Goal: Task Accomplishment & Management: Complete application form

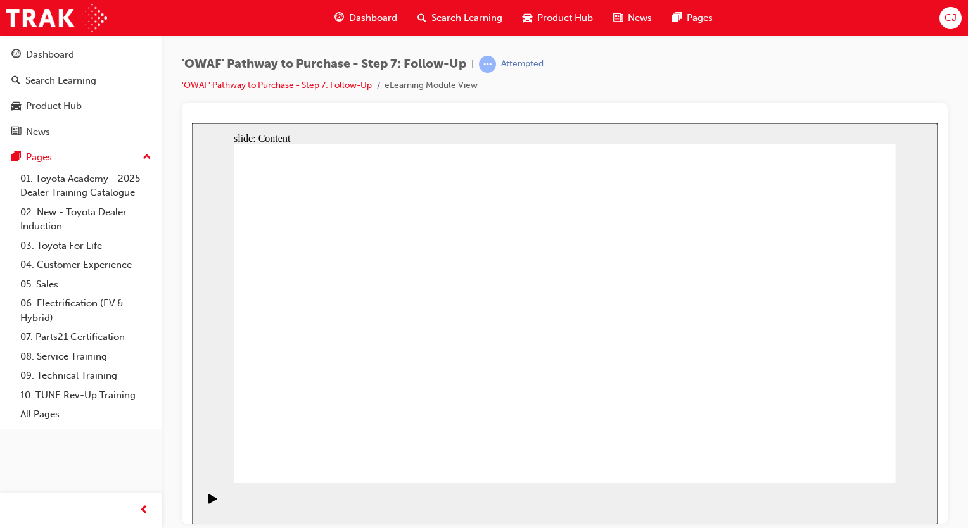
drag, startPoint x: 377, startPoint y: 223, endPoint x: 357, endPoint y: 224, distance: 19.6
drag, startPoint x: 630, startPoint y: 239, endPoint x: 666, endPoint y: 239, distance: 36.1
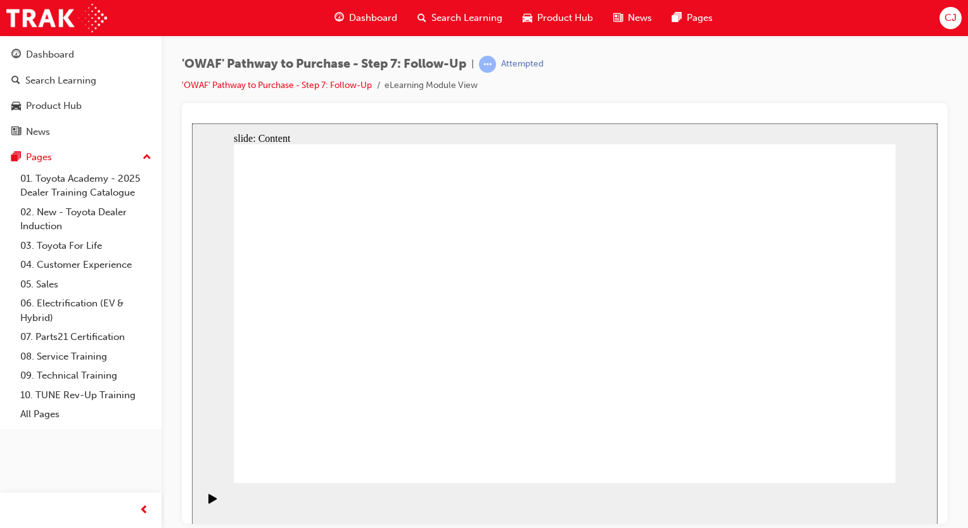
drag, startPoint x: 858, startPoint y: 465, endPoint x: 847, endPoint y: 457, distance: 14.1
drag, startPoint x: 846, startPoint y: 448, endPoint x: 843, endPoint y: 456, distance: 8.2
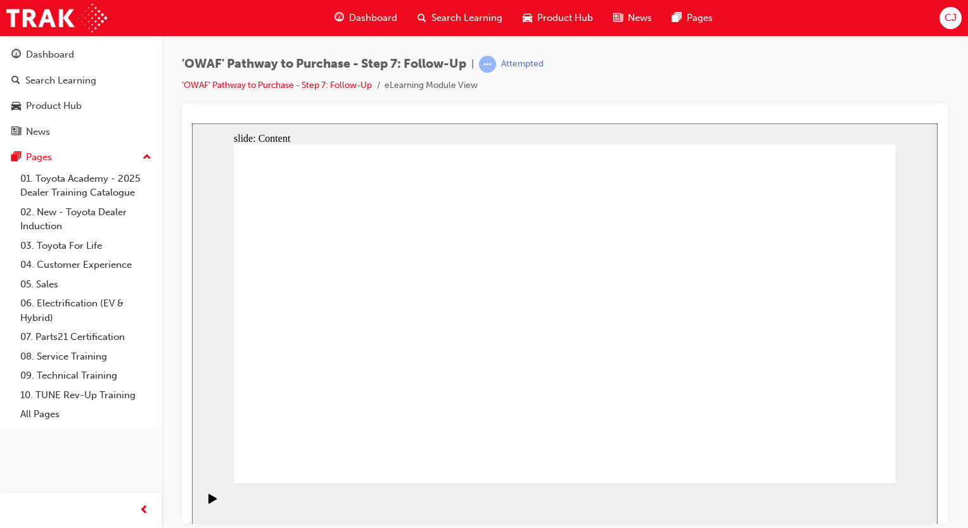
drag, startPoint x: 602, startPoint y: 313, endPoint x: 609, endPoint y: 322, distance: 11.7
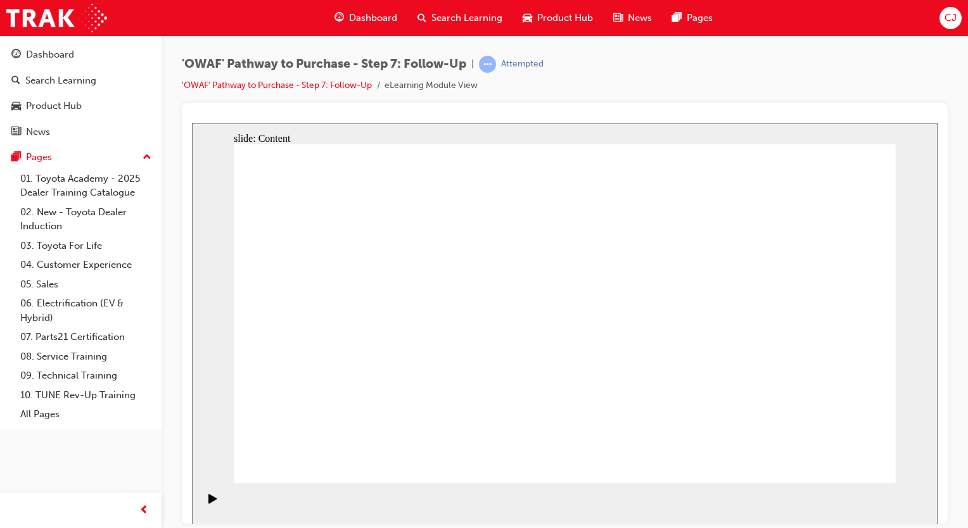
drag, startPoint x: 157, startPoint y: 412, endPoint x: 184, endPoint y: 391, distance: 33.8
click at [158, 412] on div "Dashboard Search Learning Product Hub News Pages Pages 01. Toyota Academy - 202…" at bounding box center [80, 232] width 161 height 394
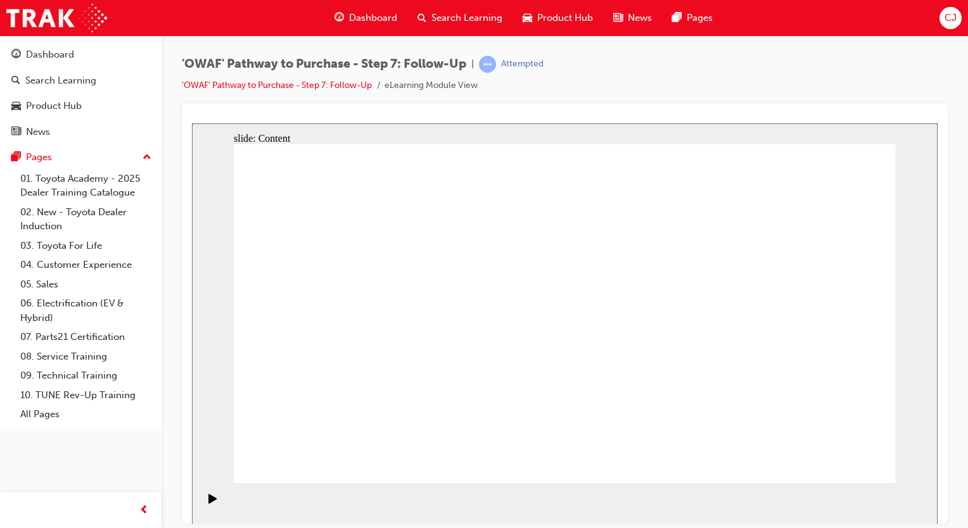
drag, startPoint x: 851, startPoint y: 175, endPoint x: 844, endPoint y: 175, distance: 7.0
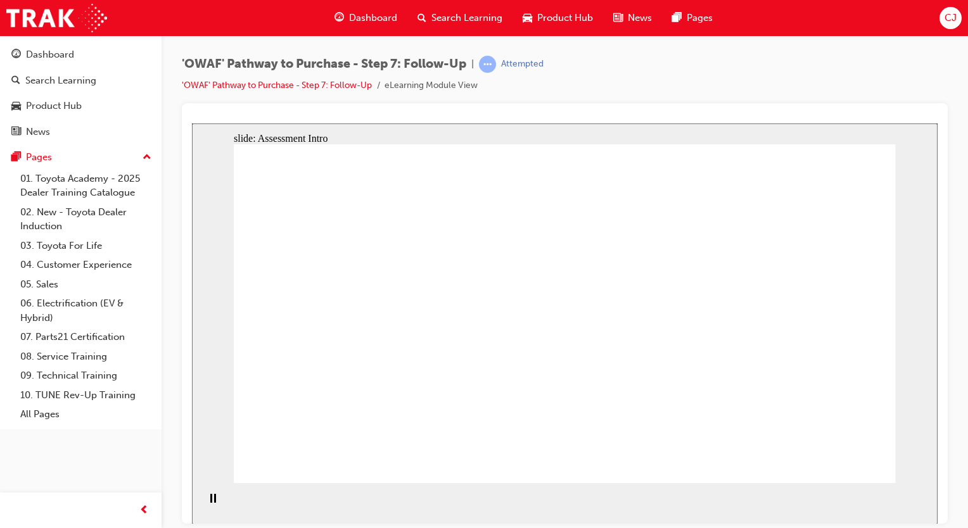
radio input "true"
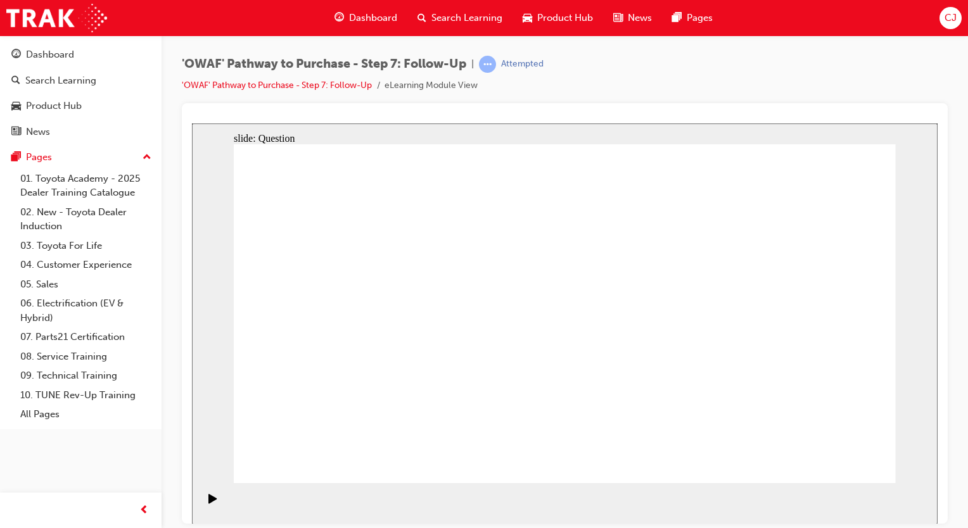
radio input "true"
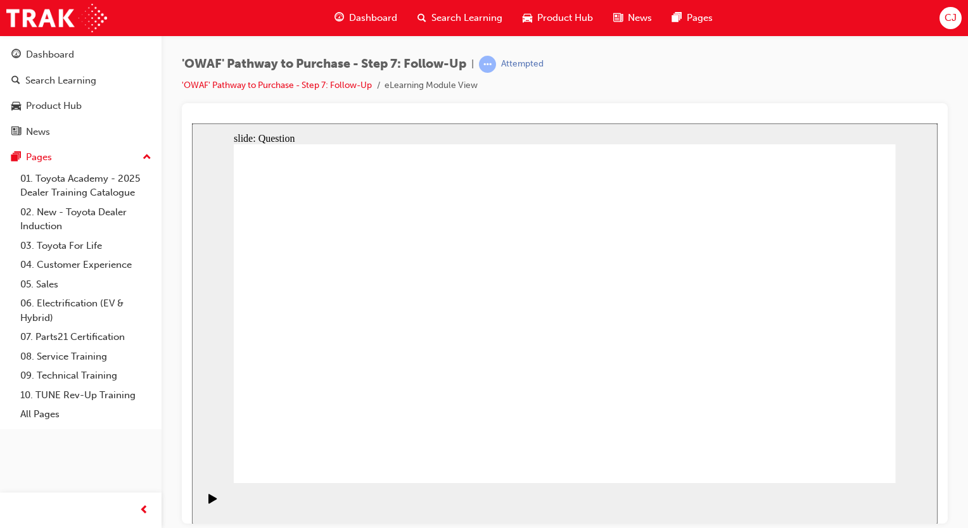
drag, startPoint x: 433, startPoint y: 398, endPoint x: 555, endPoint y: 270, distance: 176.9
drag, startPoint x: 552, startPoint y: 437, endPoint x: 410, endPoint y: 306, distance: 193.1
drag, startPoint x: 654, startPoint y: 400, endPoint x: 616, endPoint y: 414, distance: 40.5
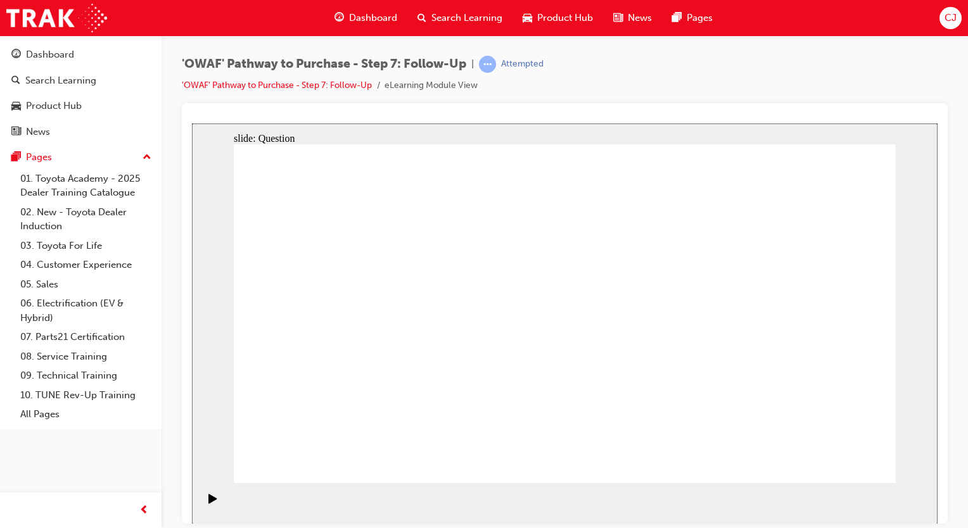
radio input "true"
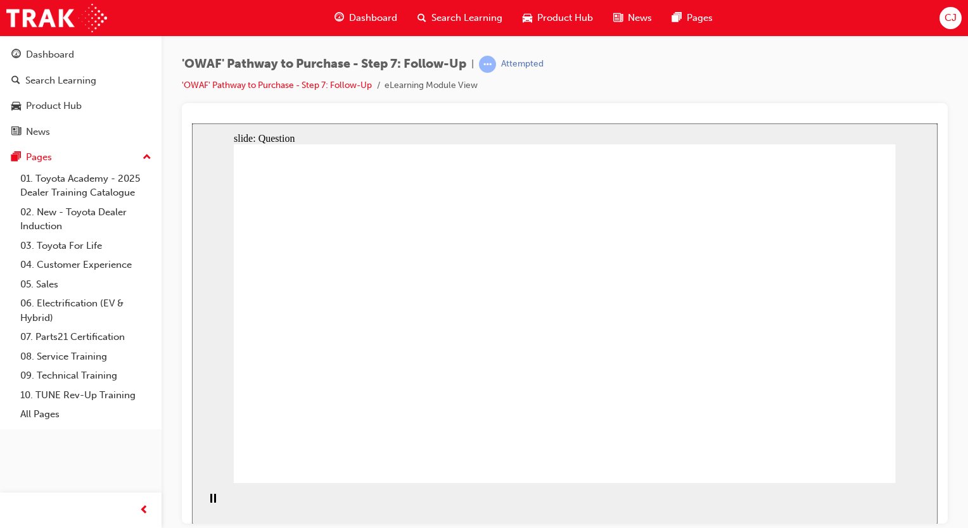
radio input "true"
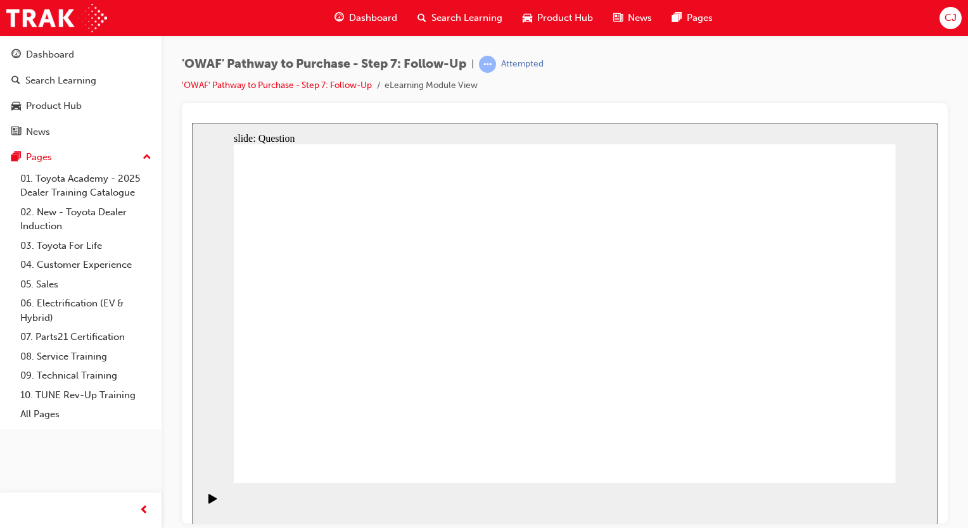
radio input "false"
radio input "true"
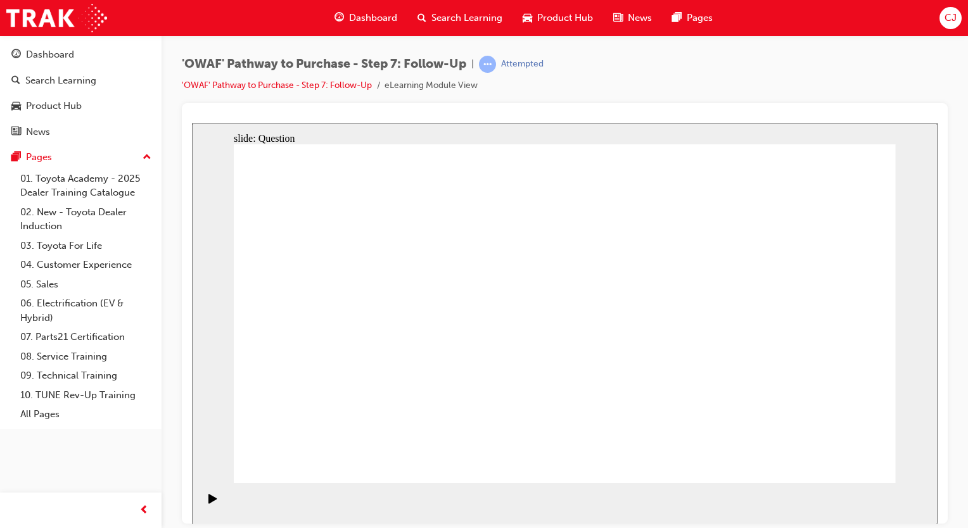
radio input "true"
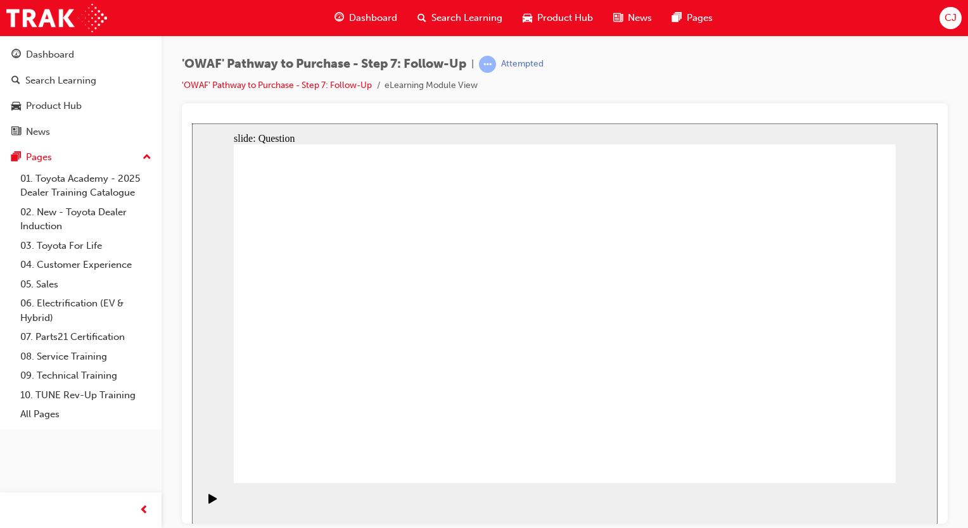
drag, startPoint x: 545, startPoint y: 407, endPoint x: 547, endPoint y: 399, distance: 7.8
drag, startPoint x: 490, startPoint y: 405, endPoint x: 586, endPoint y: 285, distance: 154.1
drag, startPoint x: 572, startPoint y: 433, endPoint x: 467, endPoint y: 292, distance: 176.4
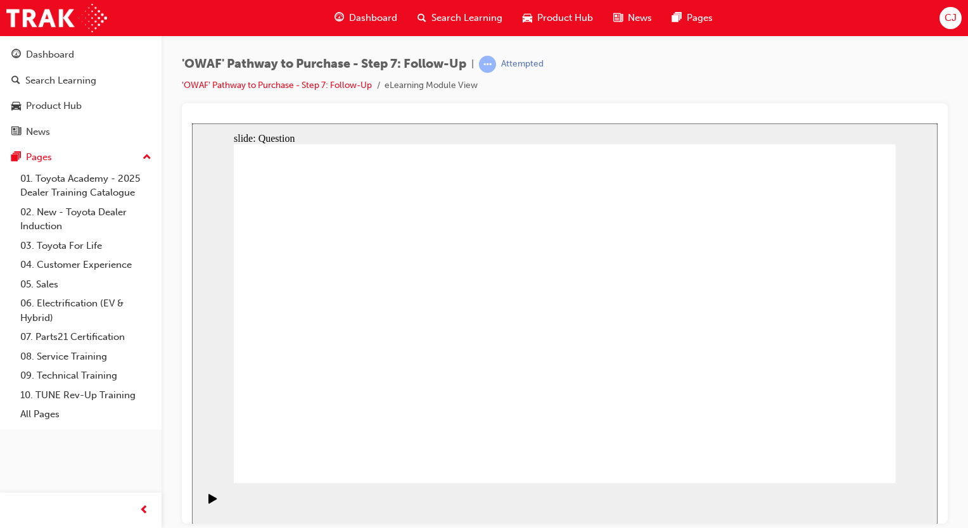
drag, startPoint x: 647, startPoint y: 403, endPoint x: 441, endPoint y: 350, distance: 213.2
radio input "true"
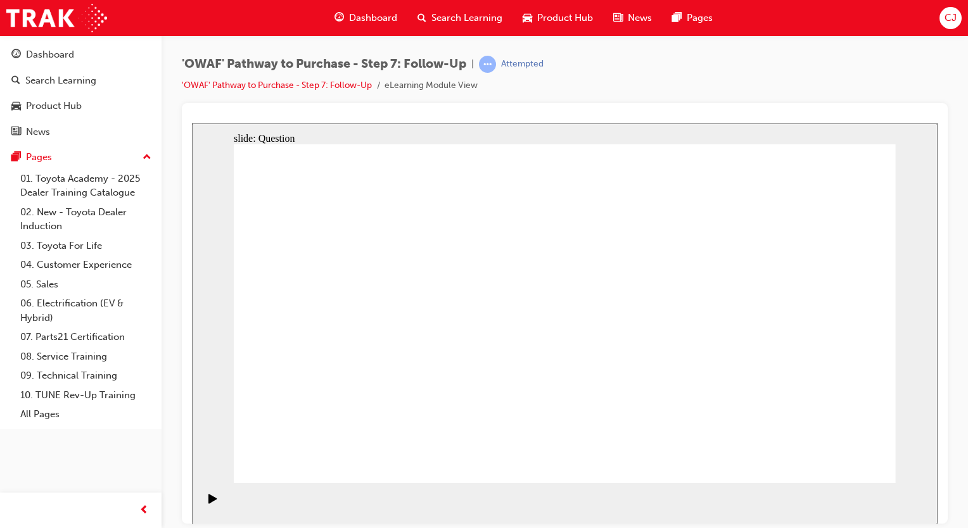
radio input "true"
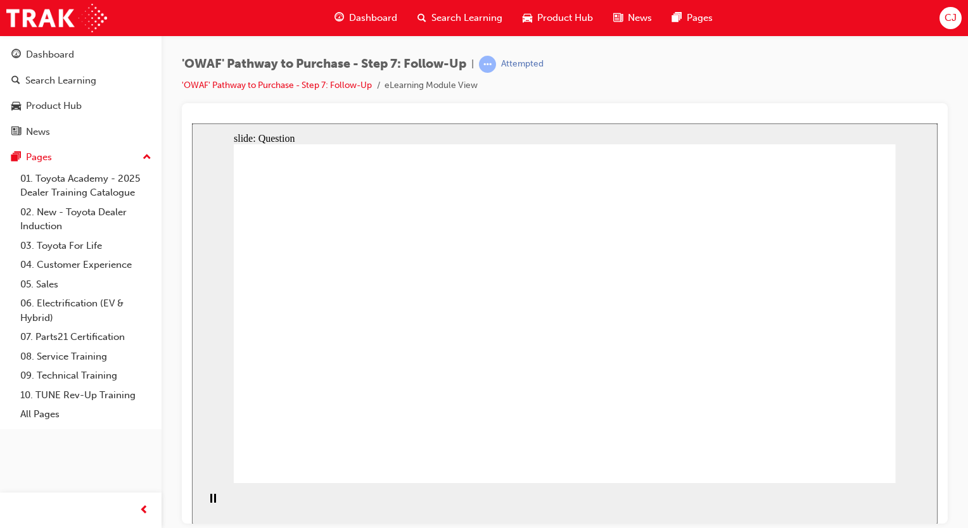
radio input "true"
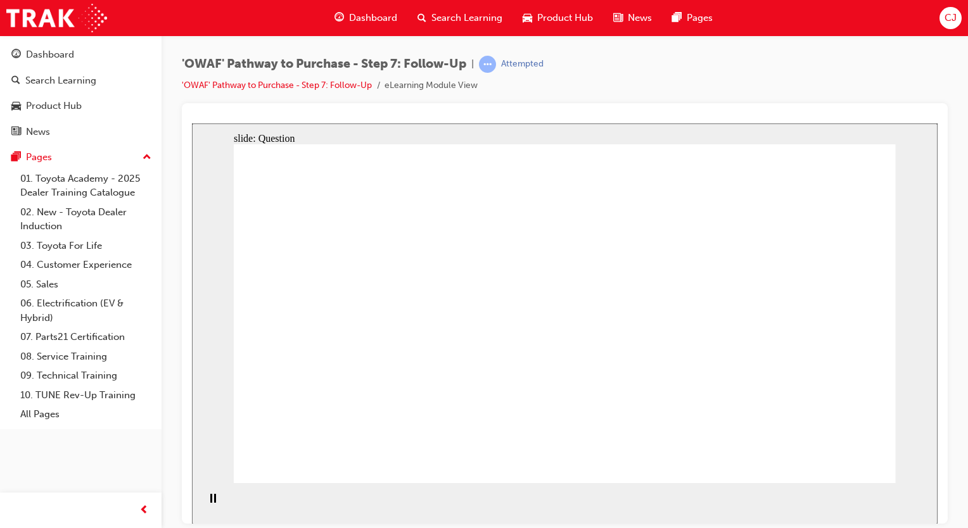
radio input "true"
